Goal: Task Accomplishment & Management: Use online tool/utility

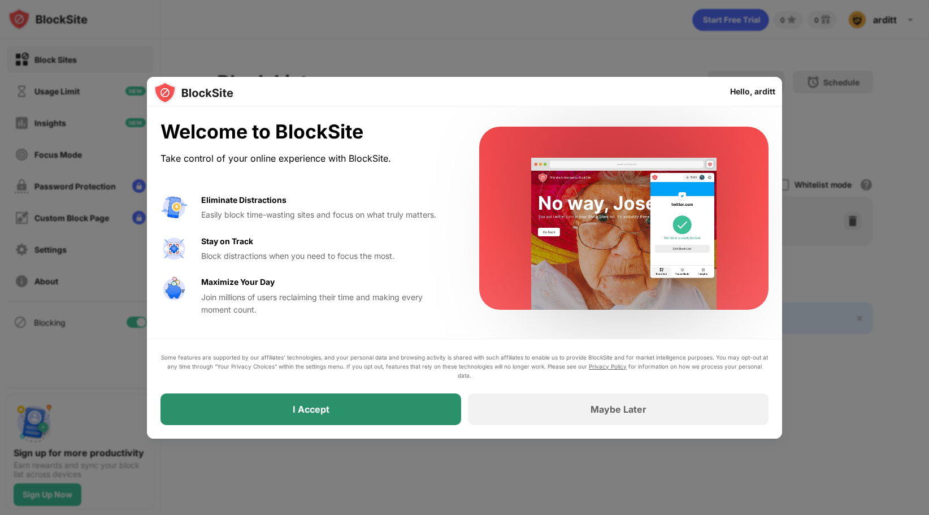
click at [386, 408] on div "I Accept" at bounding box center [310, 409] width 301 height 32
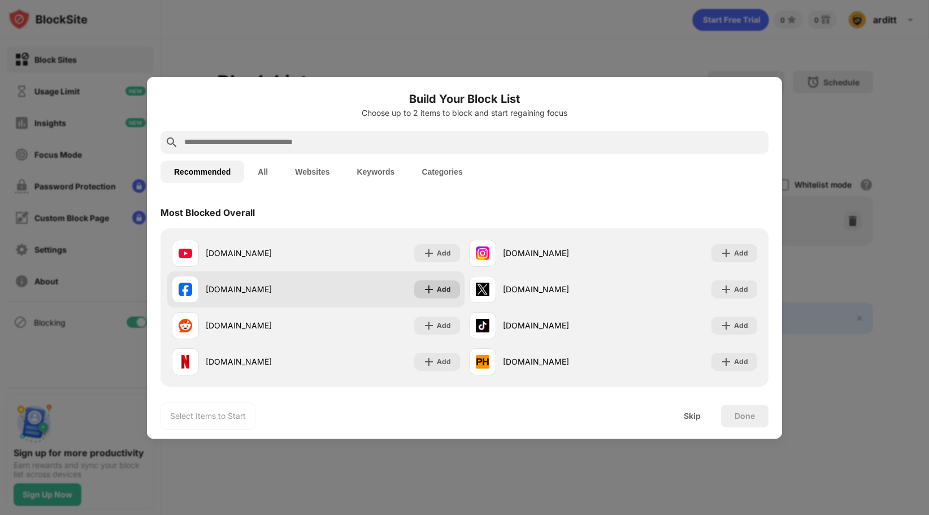
click at [442, 297] on div "Add" at bounding box center [437, 289] width 46 height 18
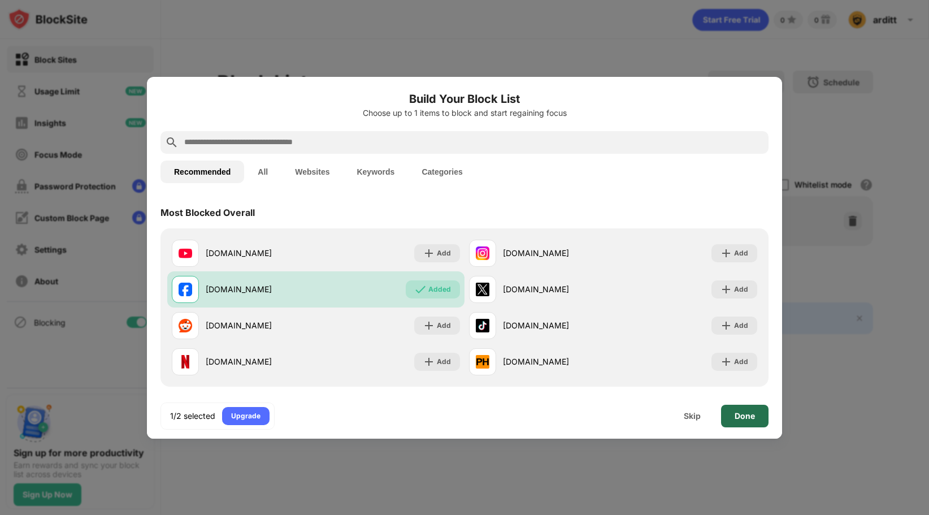
click at [741, 412] on div "Done" at bounding box center [744, 415] width 20 height 9
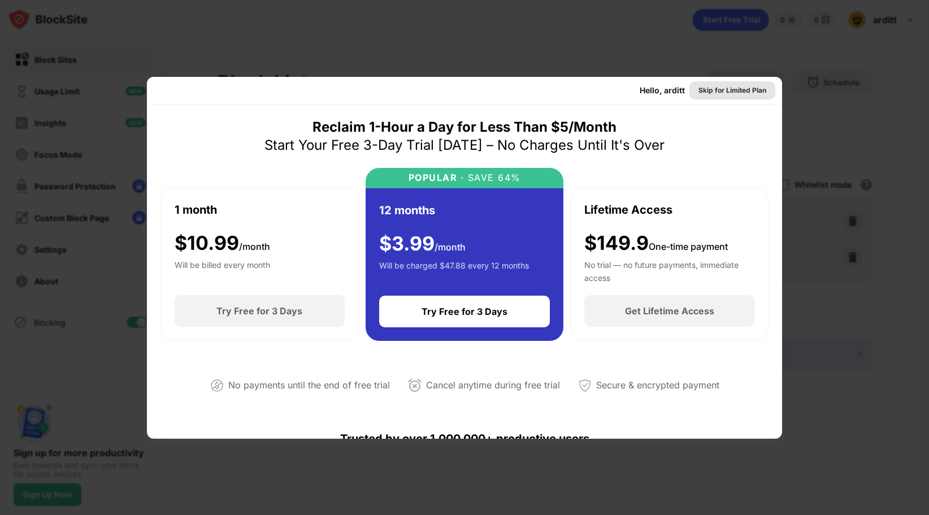
click at [726, 93] on div "Skip for Limited Plan" at bounding box center [732, 90] width 68 height 11
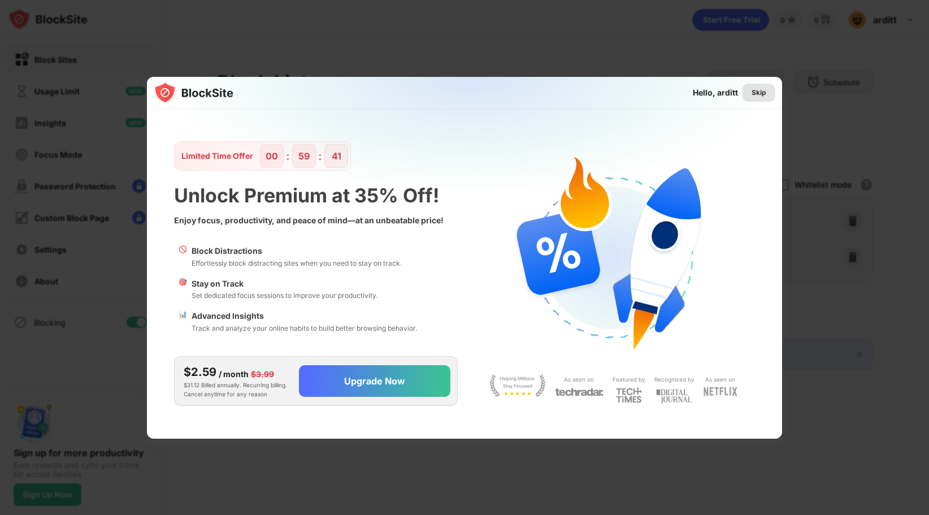
click at [763, 89] on div "Skip" at bounding box center [758, 92] width 15 height 11
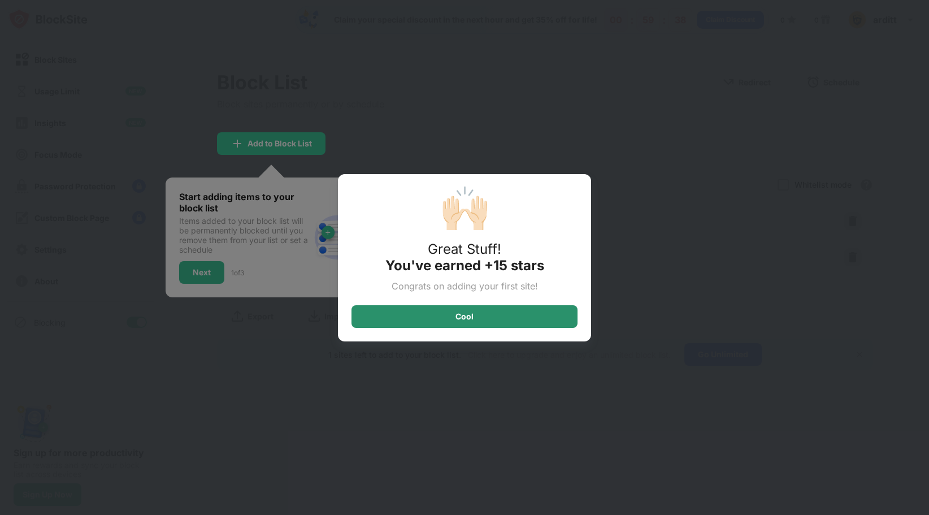
click at [500, 312] on div "Cool" at bounding box center [464, 316] width 226 height 23
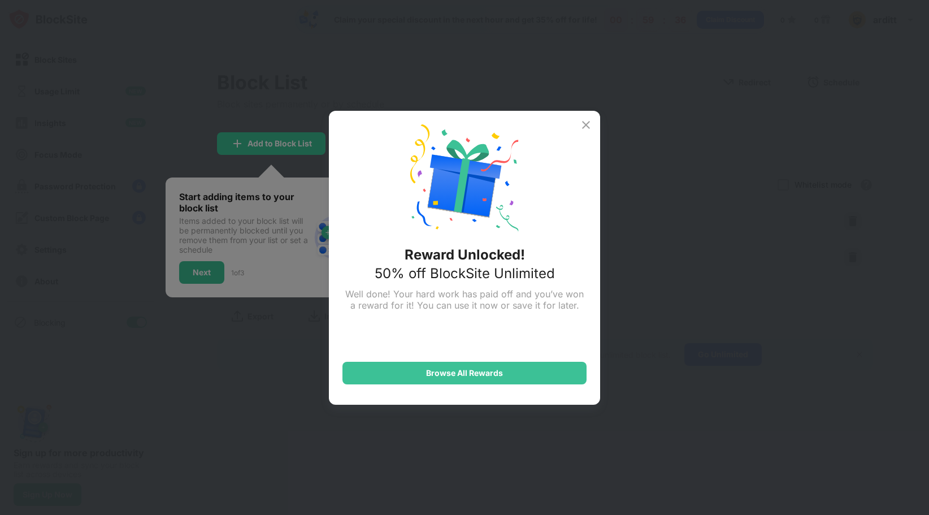
click at [581, 119] on img at bounding box center [586, 125] width 14 height 14
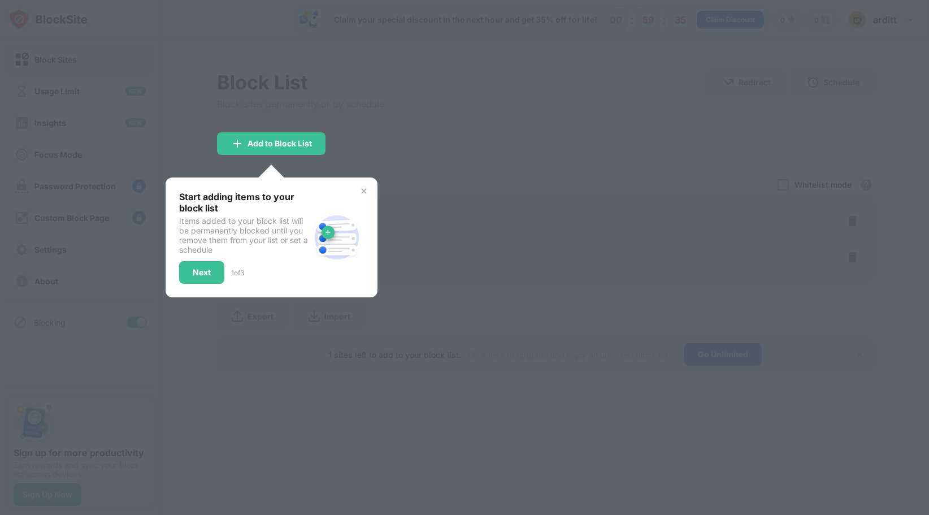
click at [363, 92] on div at bounding box center [464, 257] width 929 height 515
click at [208, 274] on div "Next" at bounding box center [202, 272] width 18 height 9
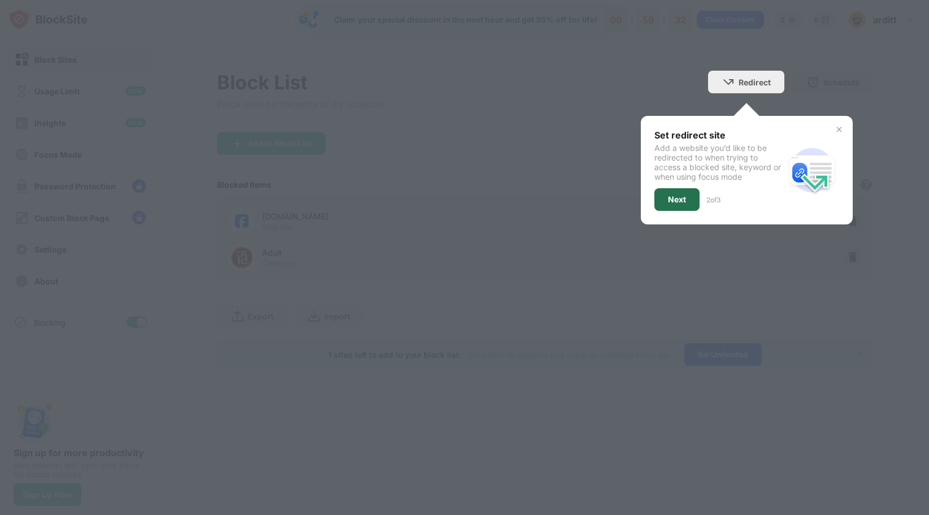
click at [674, 198] on div "Next" at bounding box center [677, 199] width 18 height 9
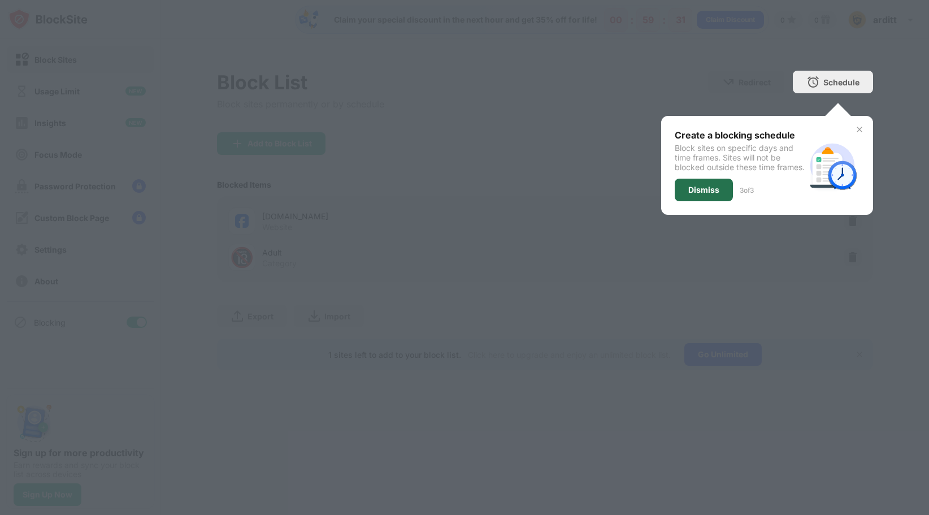
click at [686, 196] on div "Dismiss" at bounding box center [704, 190] width 58 height 23
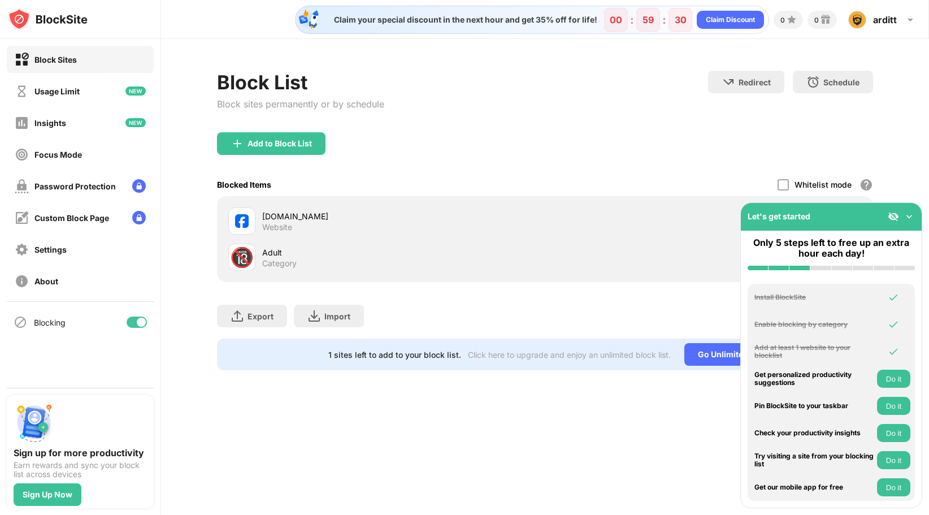
click at [625, 156] on div "Add to Block List" at bounding box center [545, 152] width 656 height 41
click at [910, 212] on img at bounding box center [908, 216] width 11 height 11
